Goal: Task Accomplishment & Management: Use online tool/utility

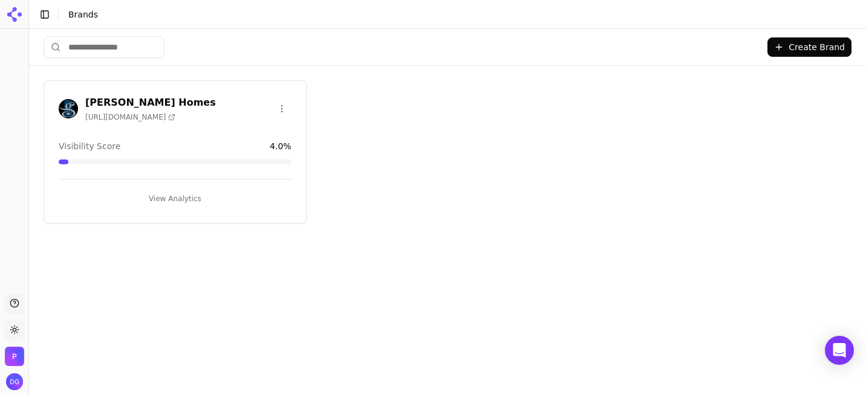
click at [176, 192] on button "View Analytics" at bounding box center [175, 198] width 233 height 19
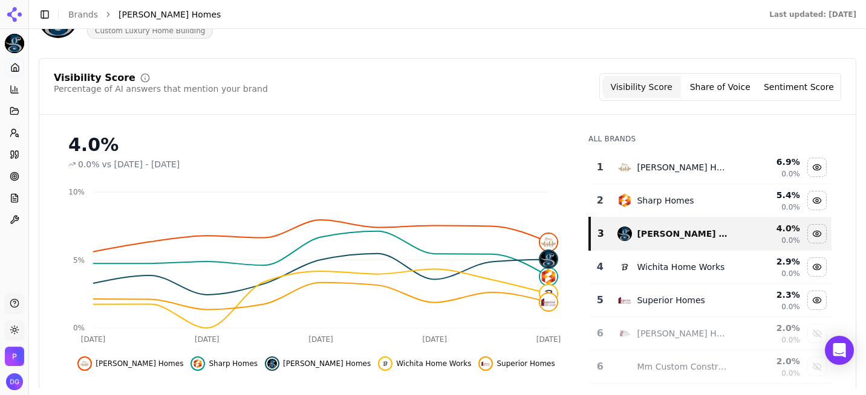
scroll to position [91, 0]
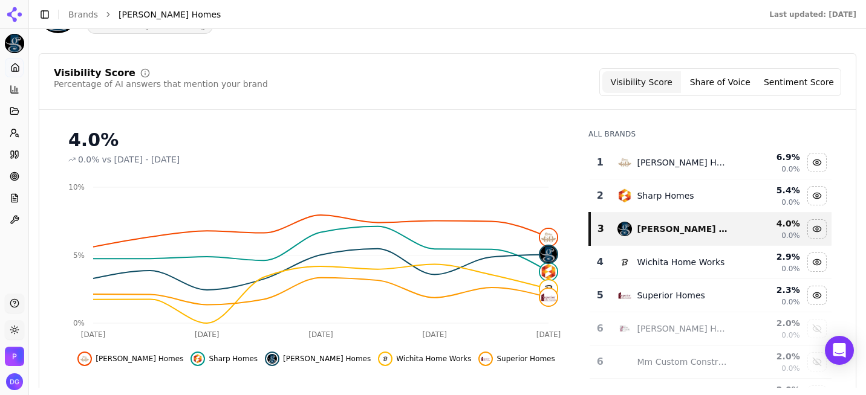
click at [794, 85] on button "Sentiment Score" at bounding box center [798, 82] width 79 height 22
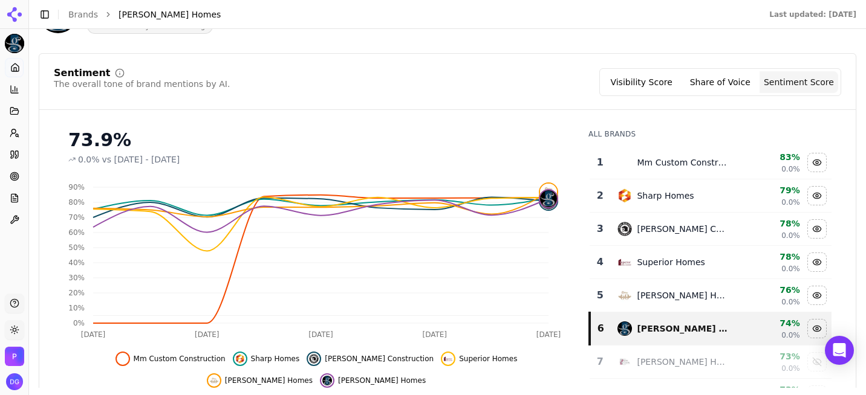
click at [716, 83] on button "Share of Voice" at bounding box center [720, 82] width 79 height 22
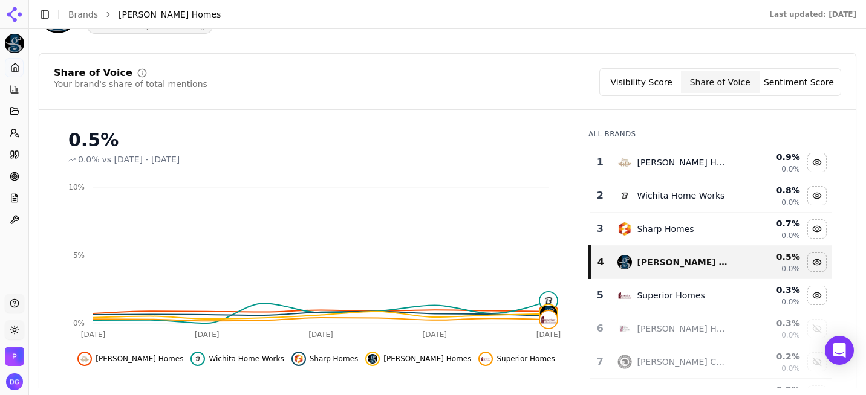
click at [655, 82] on button "Visibility Score" at bounding box center [641, 82] width 79 height 22
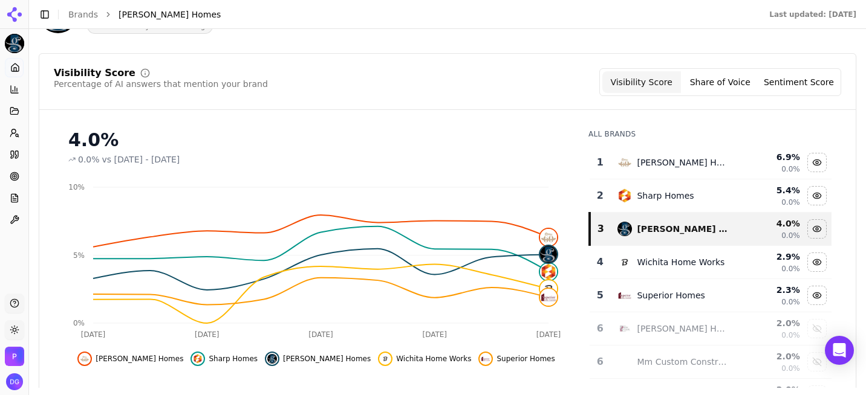
click at [12, 15] on icon at bounding box center [14, 14] width 19 height 19
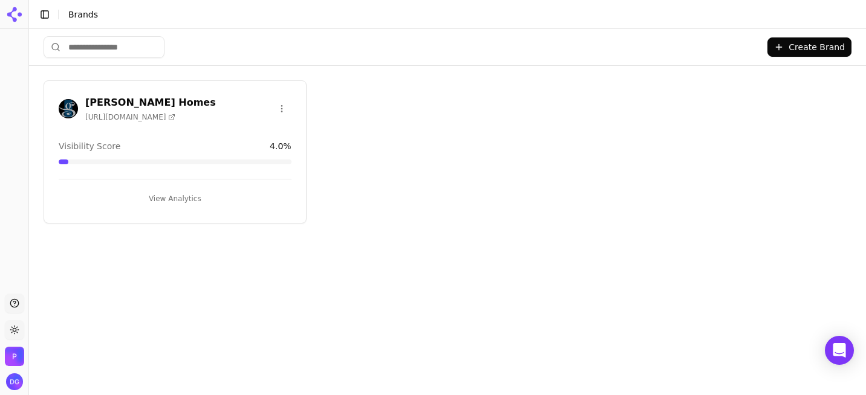
click at [12, 15] on icon at bounding box center [14, 14] width 19 height 19
click at [181, 193] on button "View Analytics" at bounding box center [175, 198] width 233 height 19
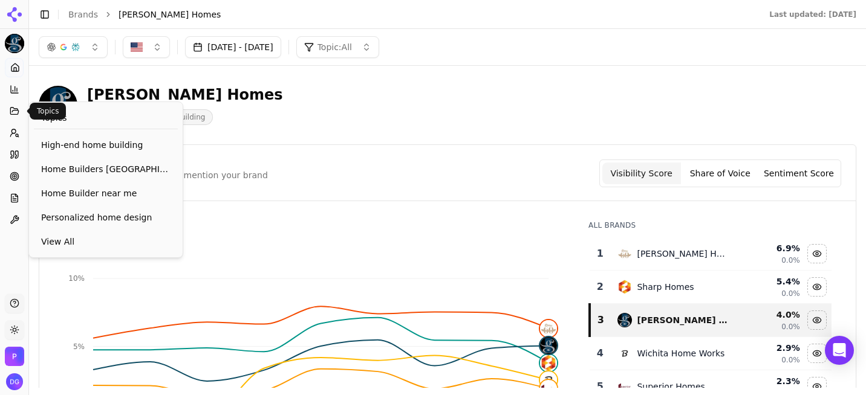
click at [21, 113] on button "Topics" at bounding box center [14, 111] width 19 height 19
click at [77, 241] on span "View All" at bounding box center [105, 242] width 129 height 12
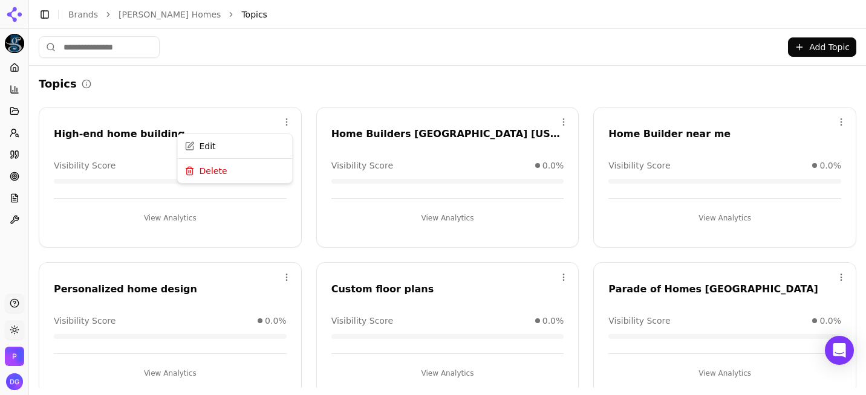
click at [285, 117] on html "Paul Gray Homes Platform Home Competition Topics Prompts Citations Optimize Rep…" at bounding box center [433, 197] width 866 height 395
click at [212, 146] on div "Edit" at bounding box center [235, 146] width 110 height 19
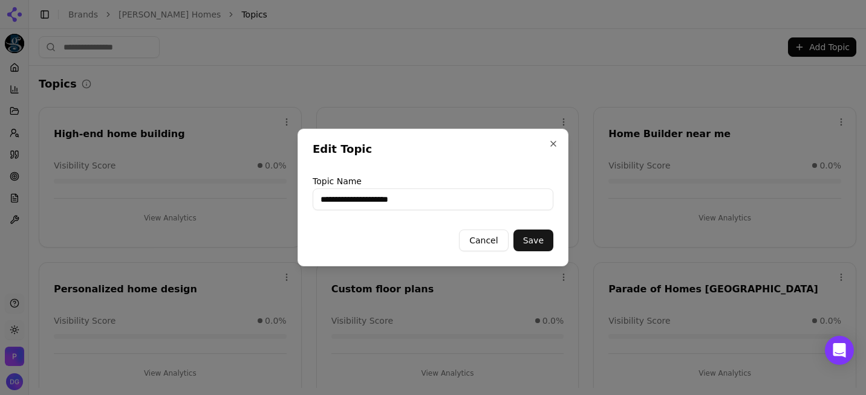
click at [435, 199] on input "**********" at bounding box center [432, 200] width 241 height 22
type input "**********"
click at [540, 241] on button "Save" at bounding box center [533, 241] width 40 height 22
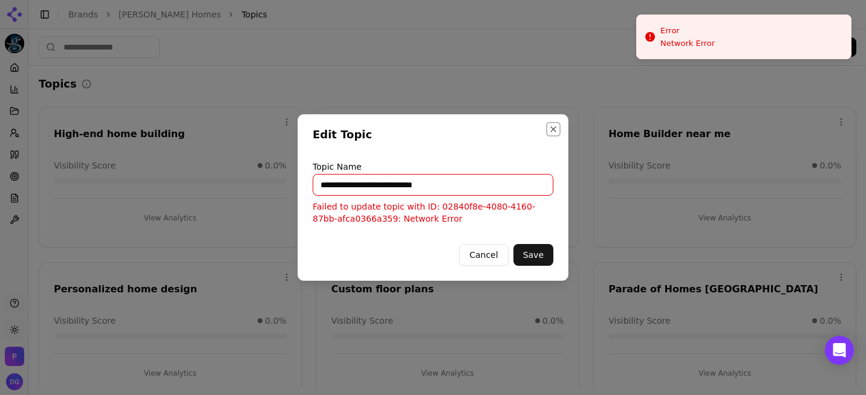
click at [553, 127] on button "Close" at bounding box center [553, 130] width 10 height 10
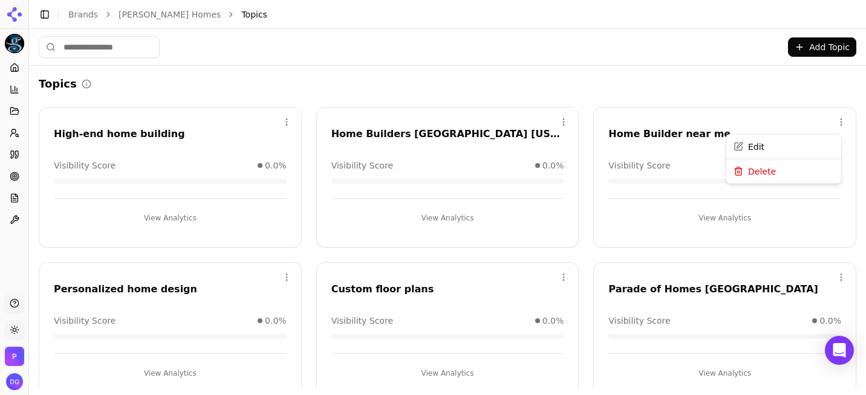
click at [831, 121] on html "Paul Gray Homes Platform Home Competition Topics Prompts Citations Optimize Rep…" at bounding box center [433, 197] width 866 height 395
click at [759, 147] on div "Edit" at bounding box center [783, 146] width 110 height 19
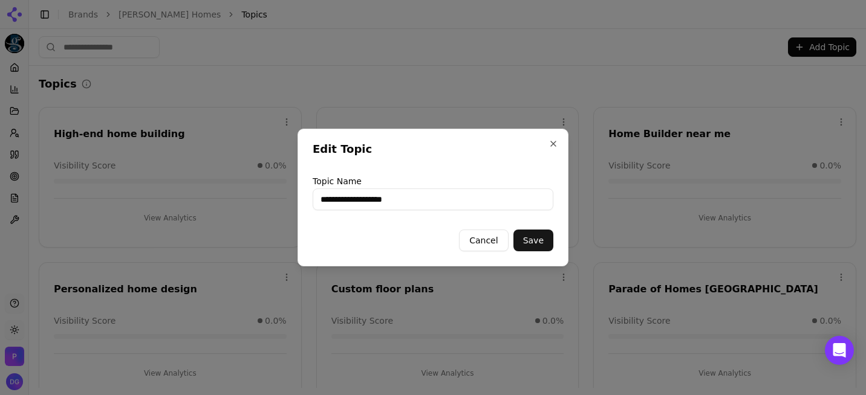
click at [469, 207] on input "**********" at bounding box center [432, 200] width 241 height 22
type input "**********"
click at [535, 236] on button "Save" at bounding box center [533, 241] width 40 height 22
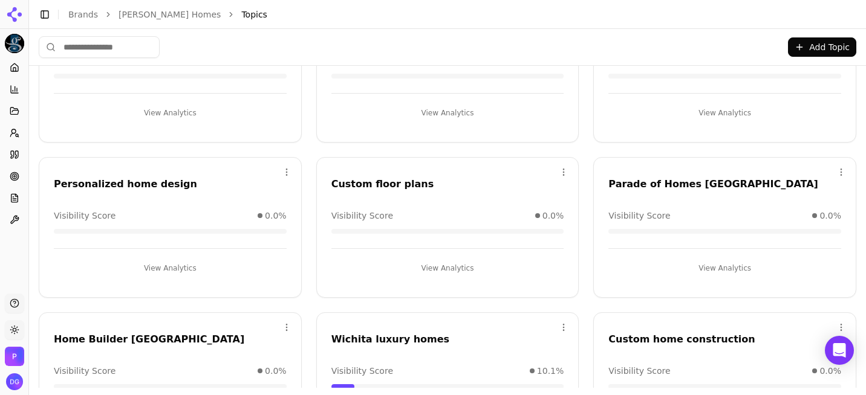
scroll to position [87, 0]
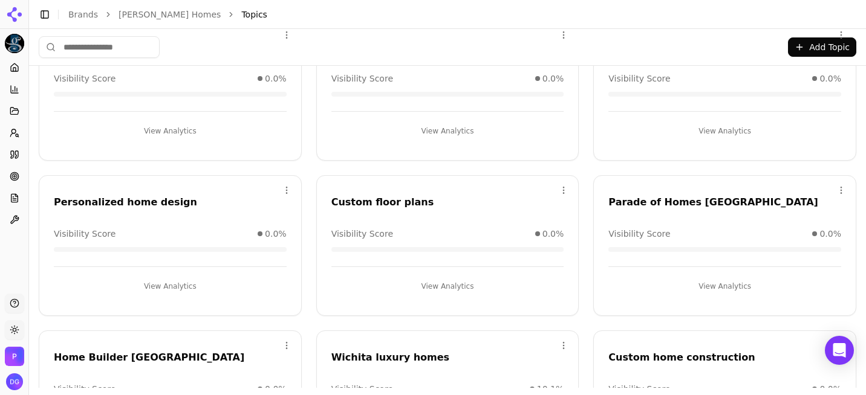
click at [171, 288] on button "View Analytics" at bounding box center [170, 286] width 233 height 19
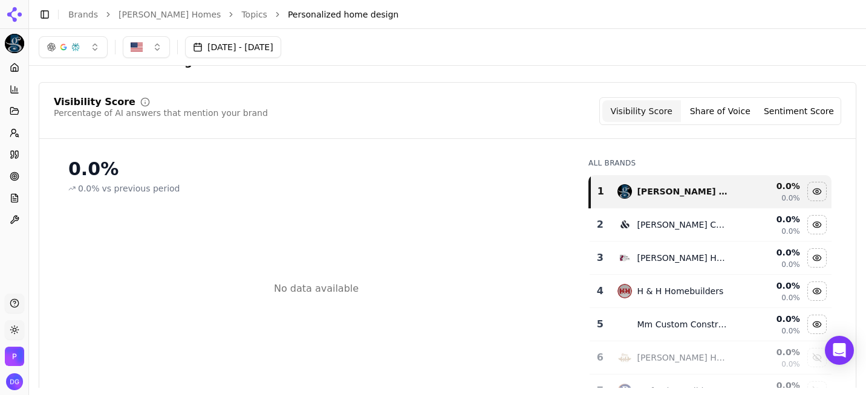
scroll to position [19, 0]
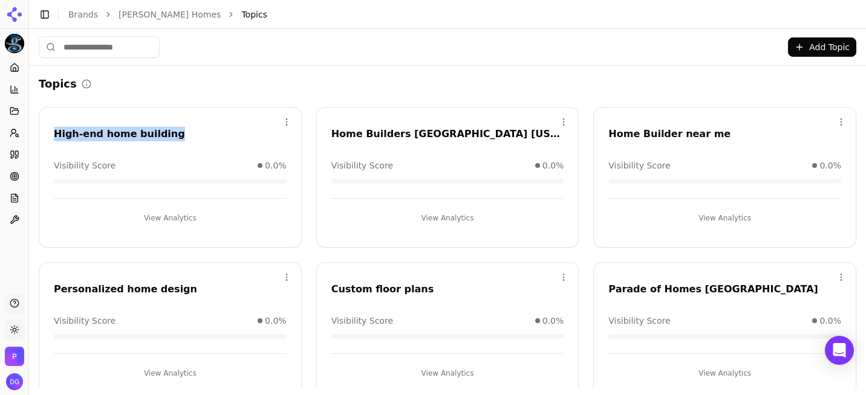
drag, startPoint x: 166, startPoint y: 132, endPoint x: 55, endPoint y: 140, distance: 111.5
click at [55, 140] on div "High-end home building" at bounding box center [170, 136] width 262 height 18
copy div "High-end home building"
click at [826, 47] on button "Add Topic" at bounding box center [822, 46] width 68 height 19
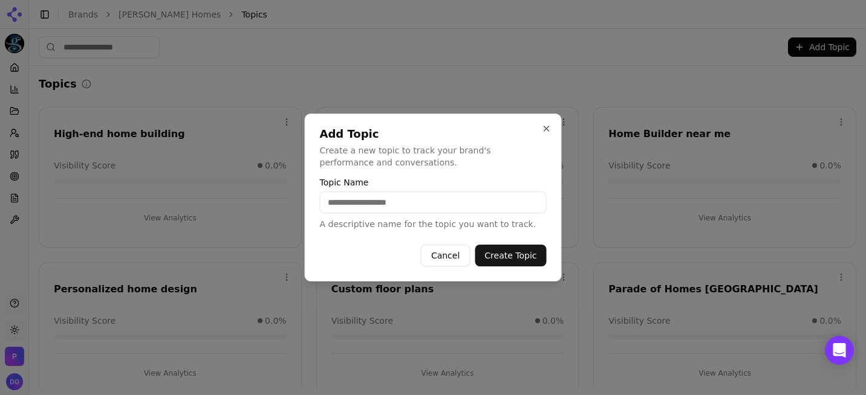
click at [402, 206] on input "Topic Name" at bounding box center [433, 203] width 227 height 22
type input "**********"
click at [525, 256] on button "Create Topic" at bounding box center [509, 256] width 71 height 22
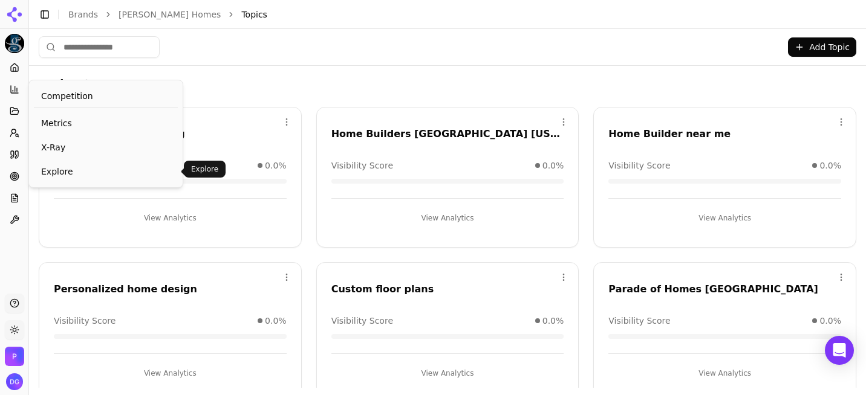
click at [70, 170] on span "Explore" at bounding box center [105, 172] width 129 height 12
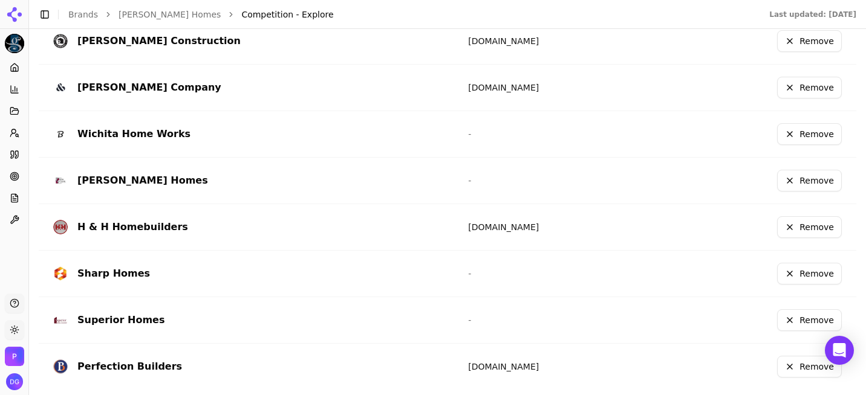
scroll to position [473, 0]
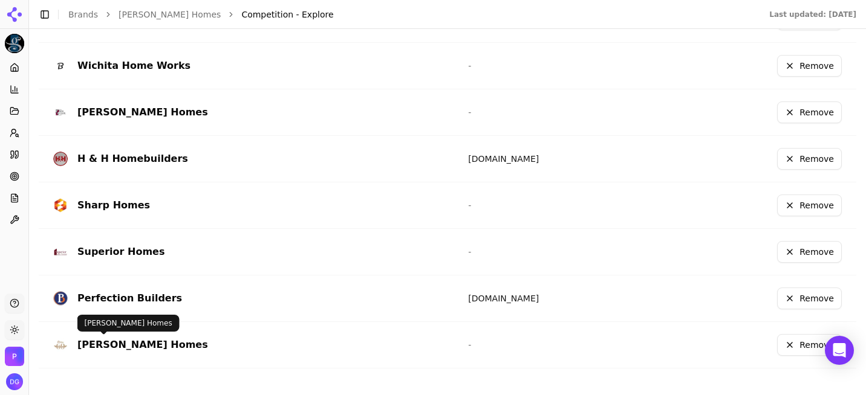
click at [116, 343] on div "Nies Homes" at bounding box center [142, 345] width 131 height 15
click at [15, 70] on icon at bounding box center [15, 68] width 10 height 10
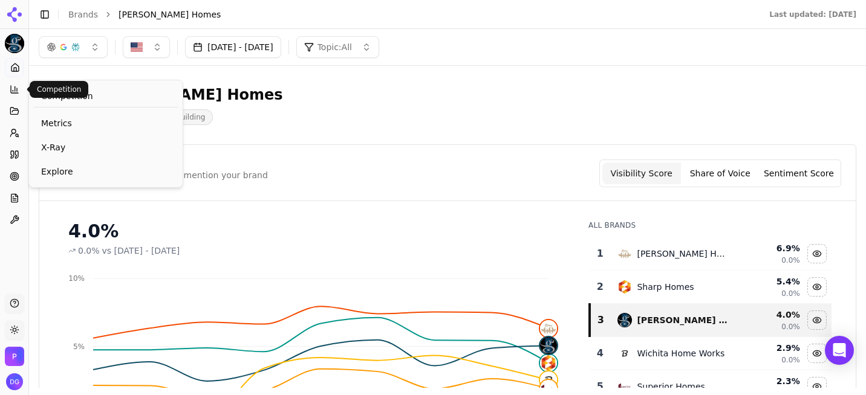
click at [14, 92] on icon at bounding box center [15, 90] width 10 height 10
click at [59, 126] on span "Metrics" at bounding box center [105, 123] width 129 height 12
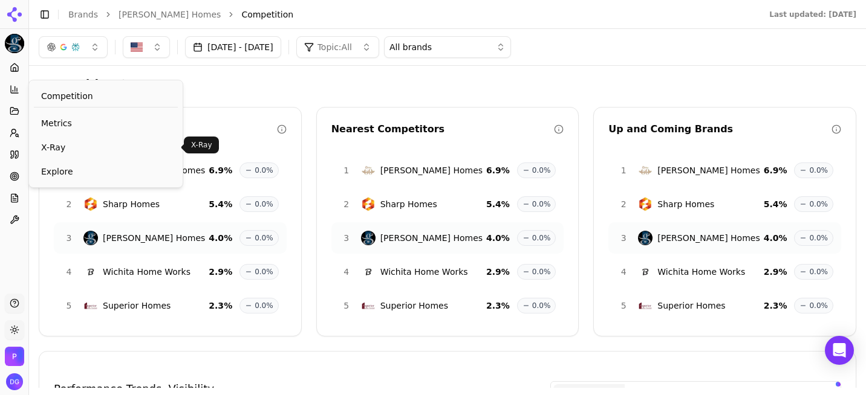
click at [61, 146] on span "X-Ray" at bounding box center [105, 147] width 129 height 12
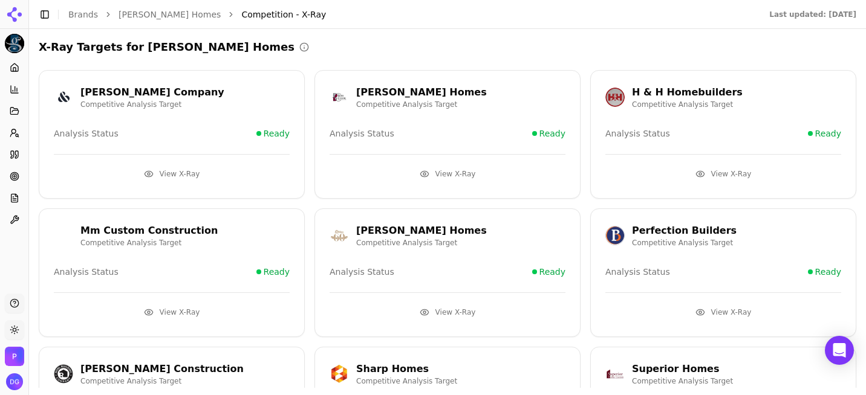
click at [458, 314] on button "View X-Ray" at bounding box center [447, 312] width 236 height 19
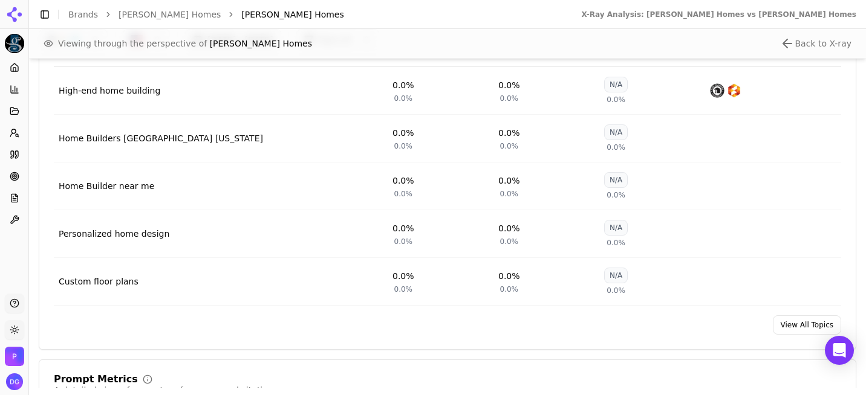
scroll to position [584, 0]
click at [189, 292] on td "Custom floor plans" at bounding box center [221, 281] width 334 height 48
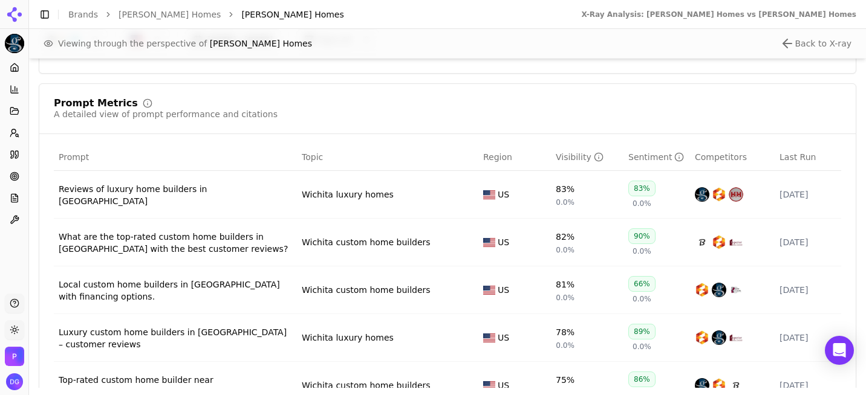
scroll to position [860, 0]
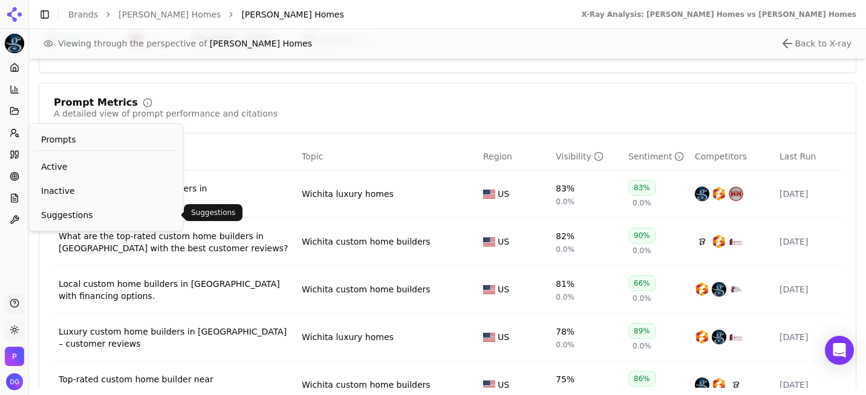
click at [94, 217] on span "Suggestions" at bounding box center [105, 215] width 129 height 12
